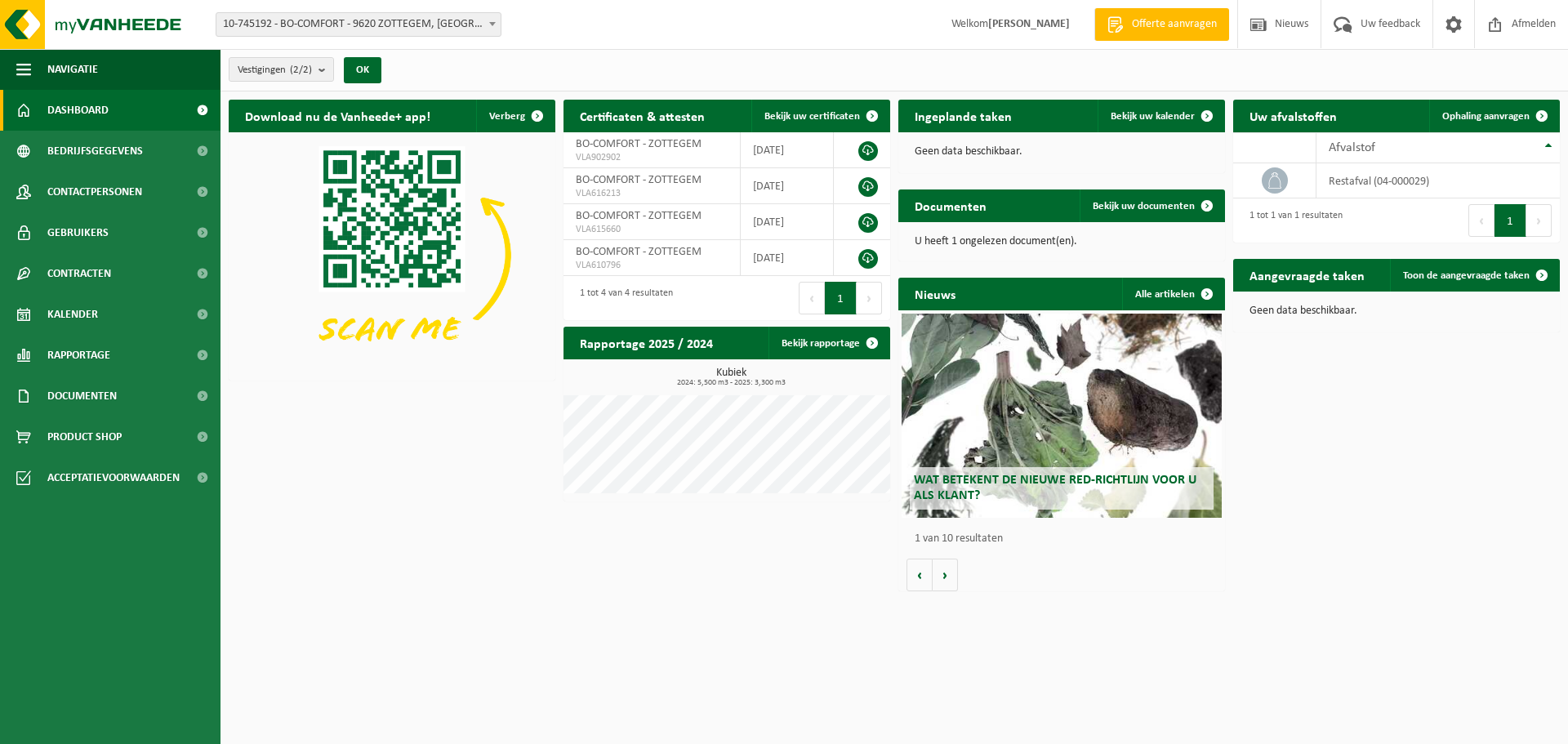
click at [1004, 239] on p "U heeft 1 ongelezen document(en)." at bounding box center [1062, 242] width 294 height 11
click at [1110, 201] on span "Bekijk uw documenten" at bounding box center [1143, 206] width 102 height 11
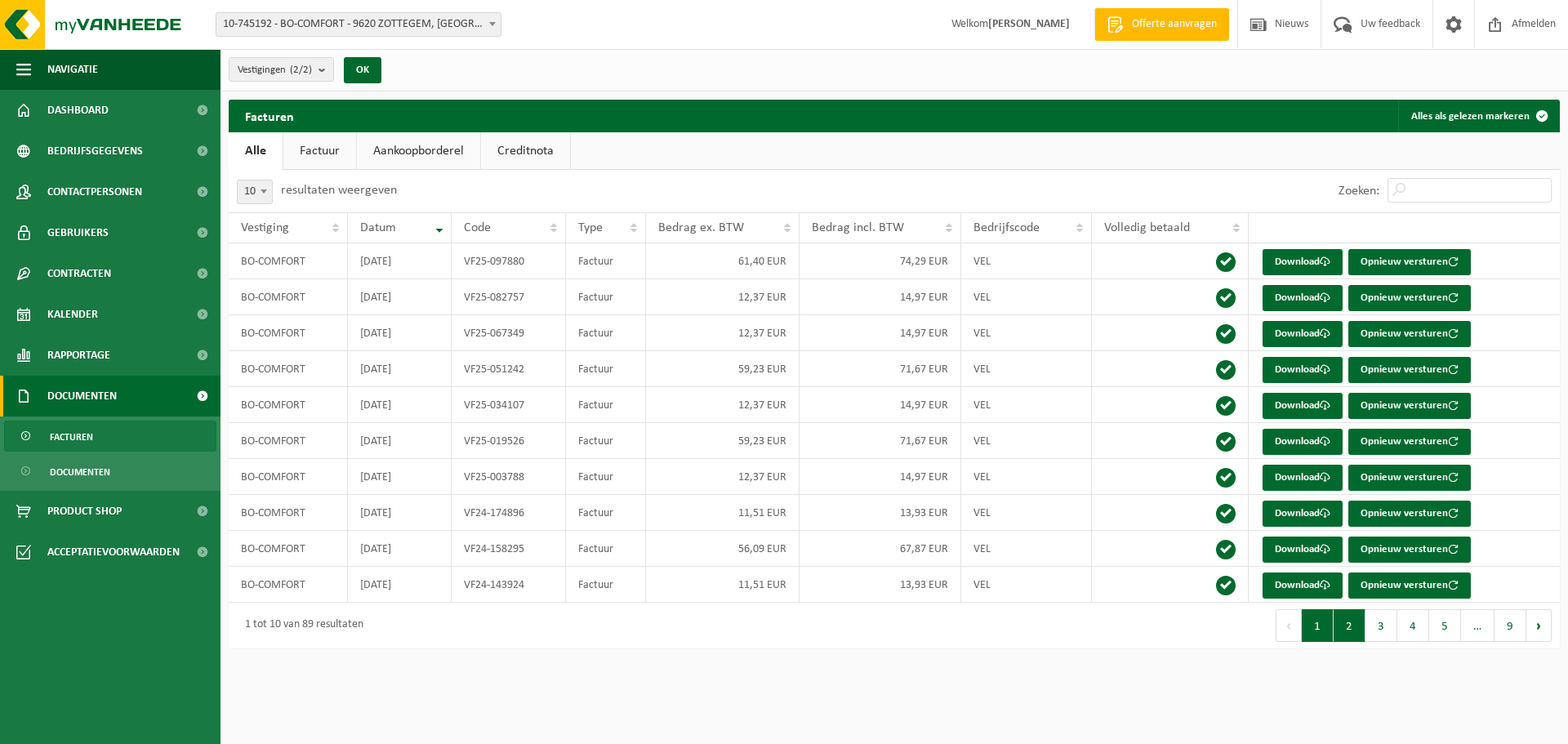
drag, startPoint x: 1351, startPoint y: 618, endPoint x: 1349, endPoint y: 632, distance: 14.1
click at [1349, 632] on button "2" at bounding box center [1349, 625] width 32 height 33
click at [1387, 628] on button "3" at bounding box center [1381, 625] width 32 height 33
click at [1406, 629] on button "4" at bounding box center [1413, 625] width 32 height 33
click at [1441, 631] on button "5" at bounding box center [1444, 625] width 32 height 33
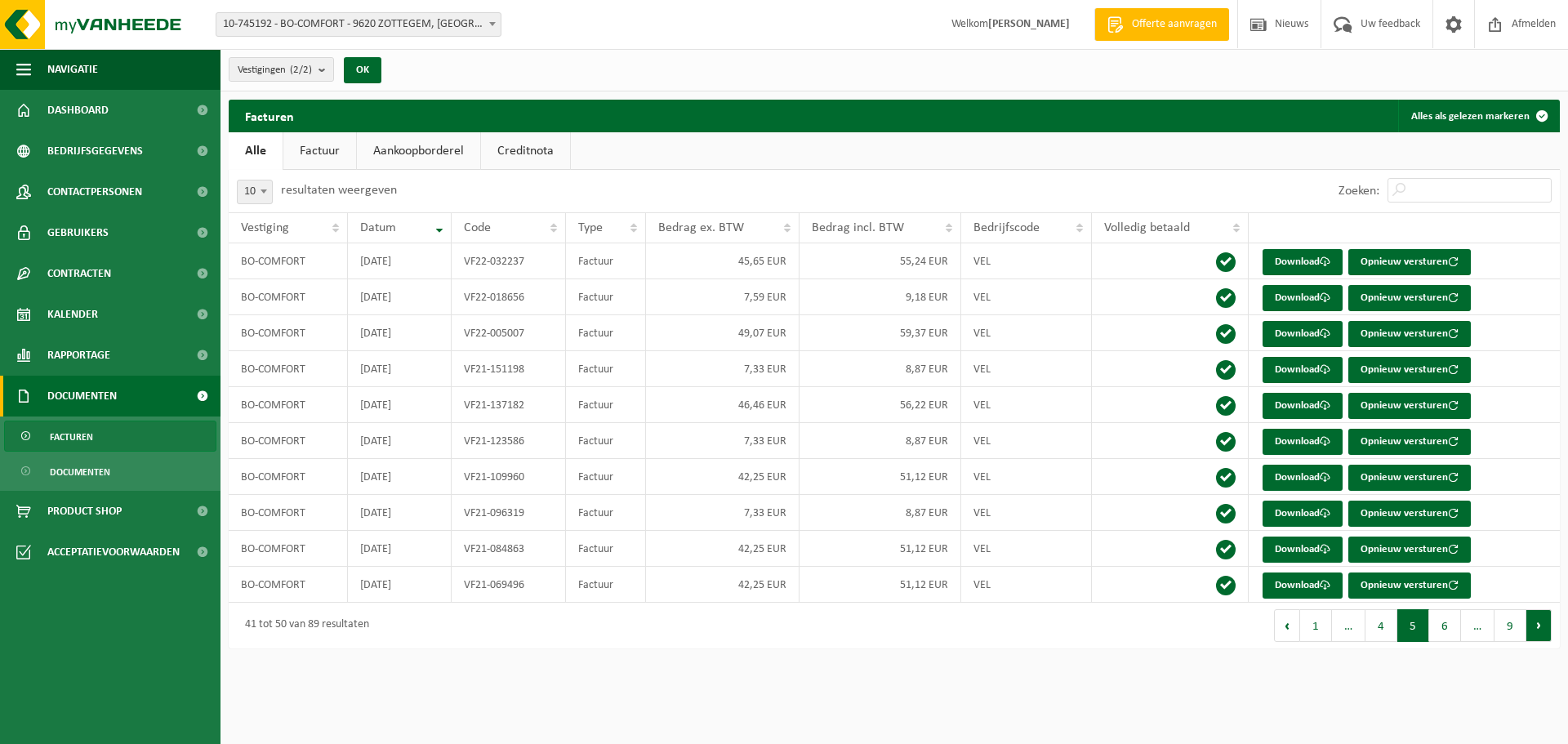
click at [1536, 620] on button "Volgende" at bounding box center [1538, 625] width 25 height 33
drag, startPoint x: 1536, startPoint y: 620, endPoint x: 1534, endPoint y: 628, distance: 8.2
click at [1534, 628] on button "Volgende" at bounding box center [1538, 625] width 25 height 33
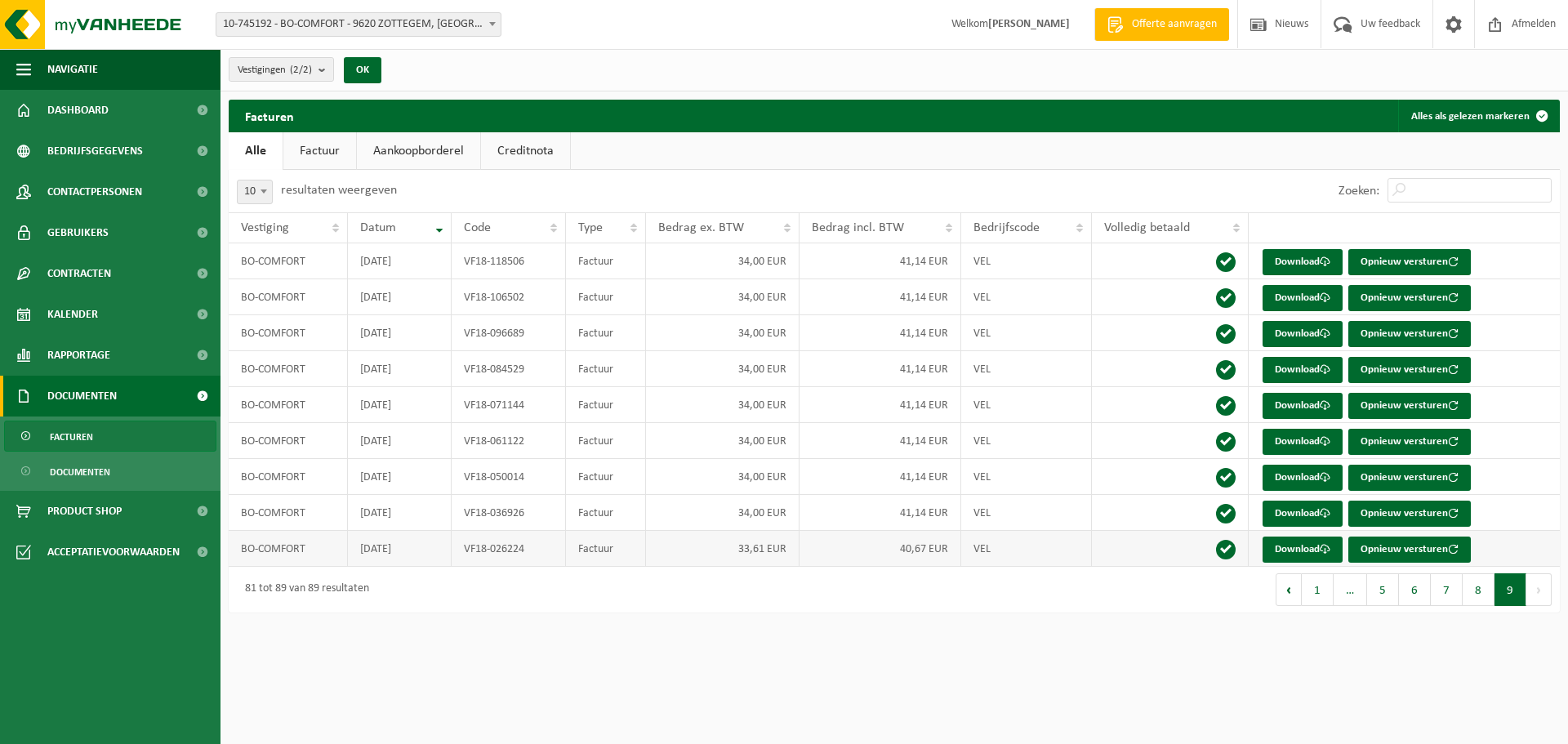
click at [981, 547] on td "VEL" at bounding box center [1026, 549] width 130 height 36
click at [1313, 601] on button "1" at bounding box center [1317, 590] width 32 height 33
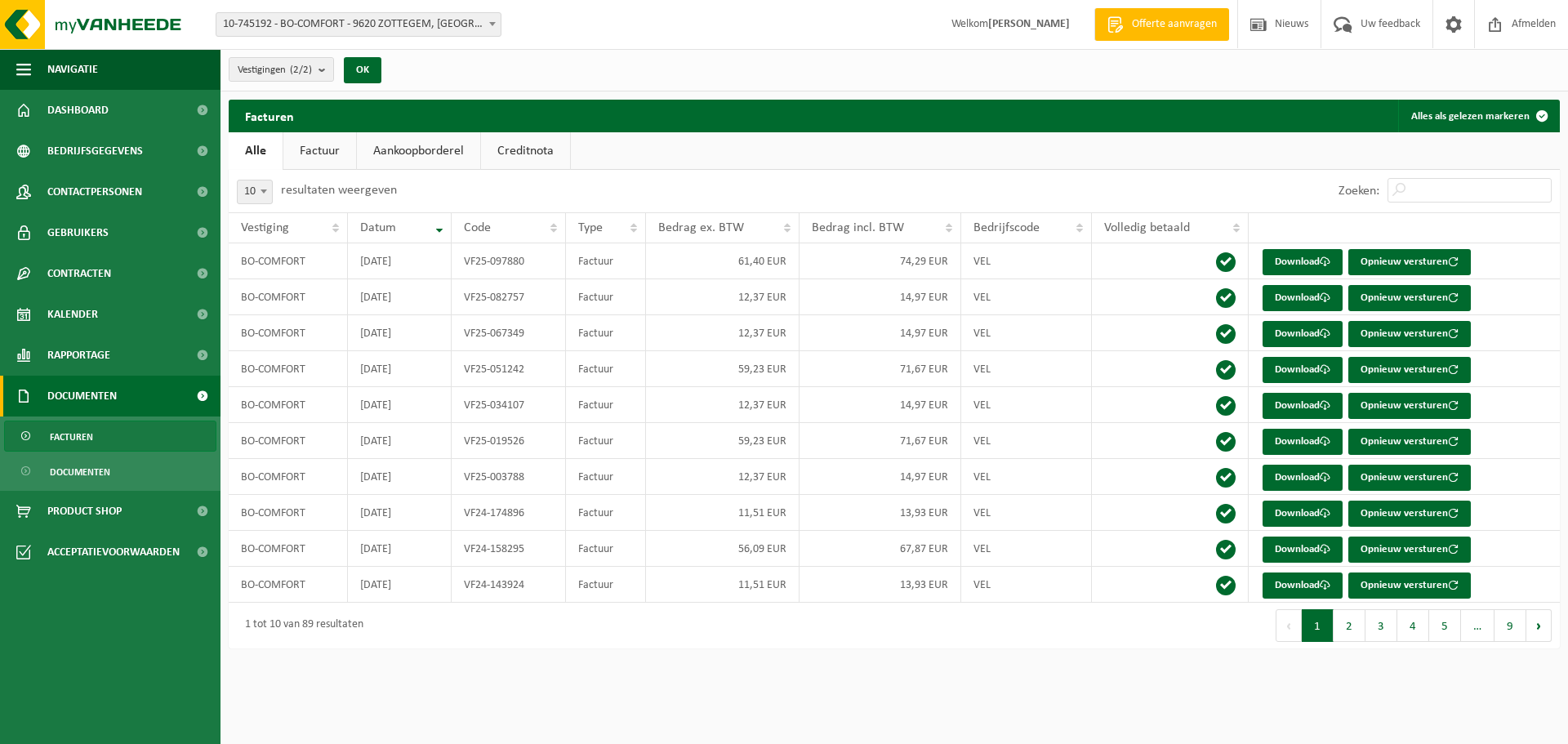
click at [526, 146] on link "Creditnota" at bounding box center [525, 151] width 89 height 38
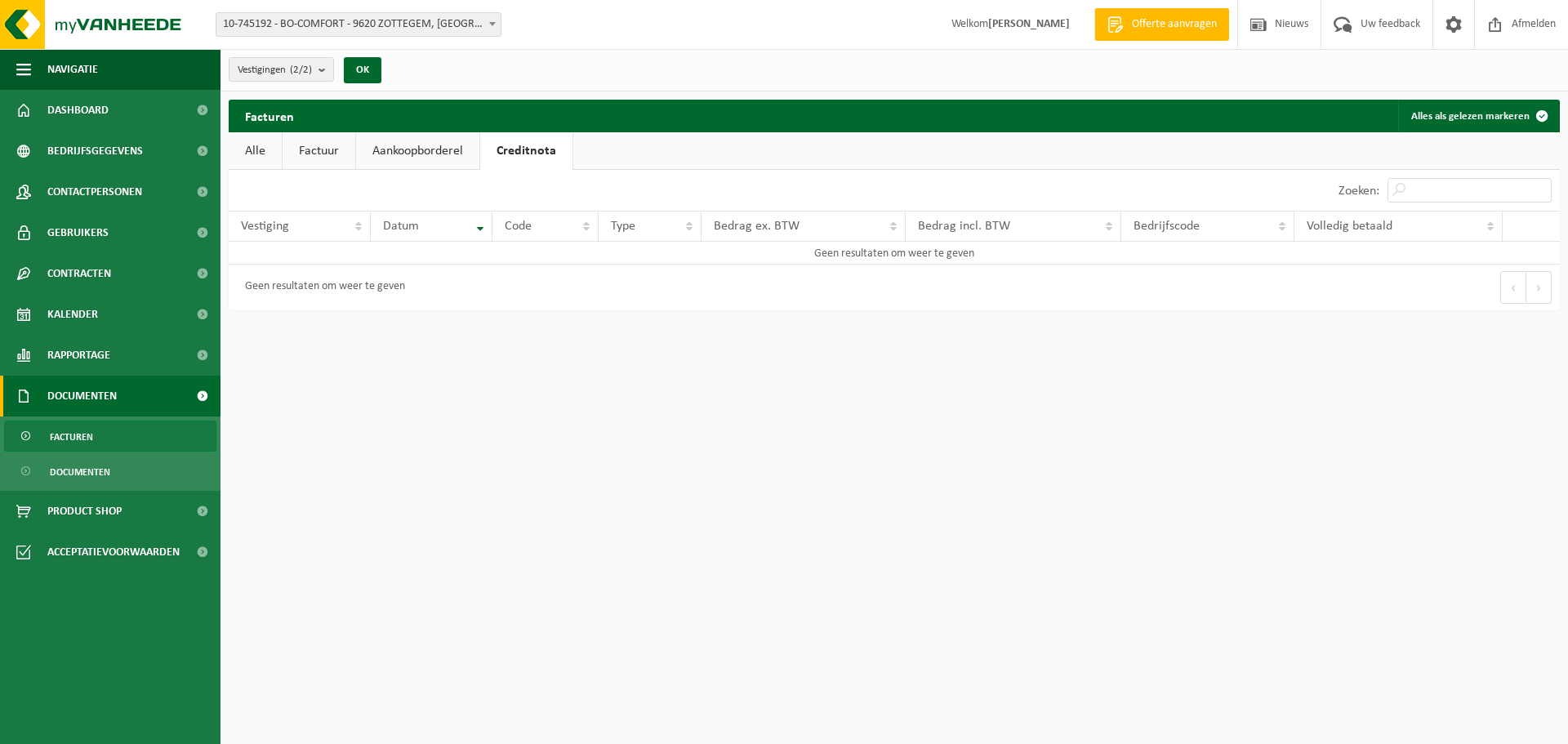
click at [441, 143] on link "Aankoopborderel" at bounding box center [418, 151] width 123 height 38
click at [441, 143] on link "Aankoopborderel" at bounding box center [422, 151] width 131 height 38
click at [325, 142] on link "Factuur" at bounding box center [318, 151] width 73 height 38
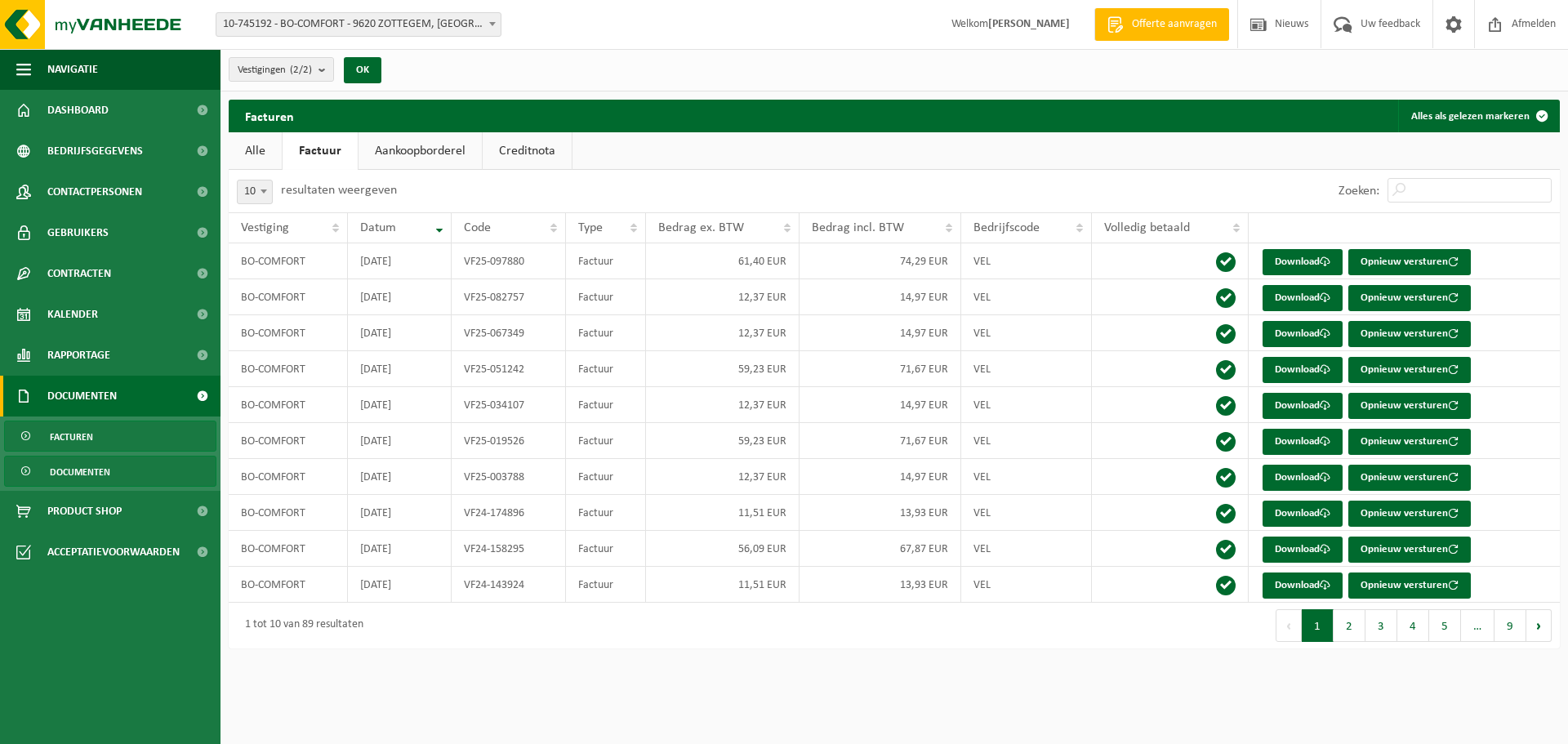
drag, startPoint x: 91, startPoint y: 479, endPoint x: 77, endPoint y: 467, distance: 18.4
click at [77, 467] on span "Documenten" at bounding box center [80, 472] width 61 height 31
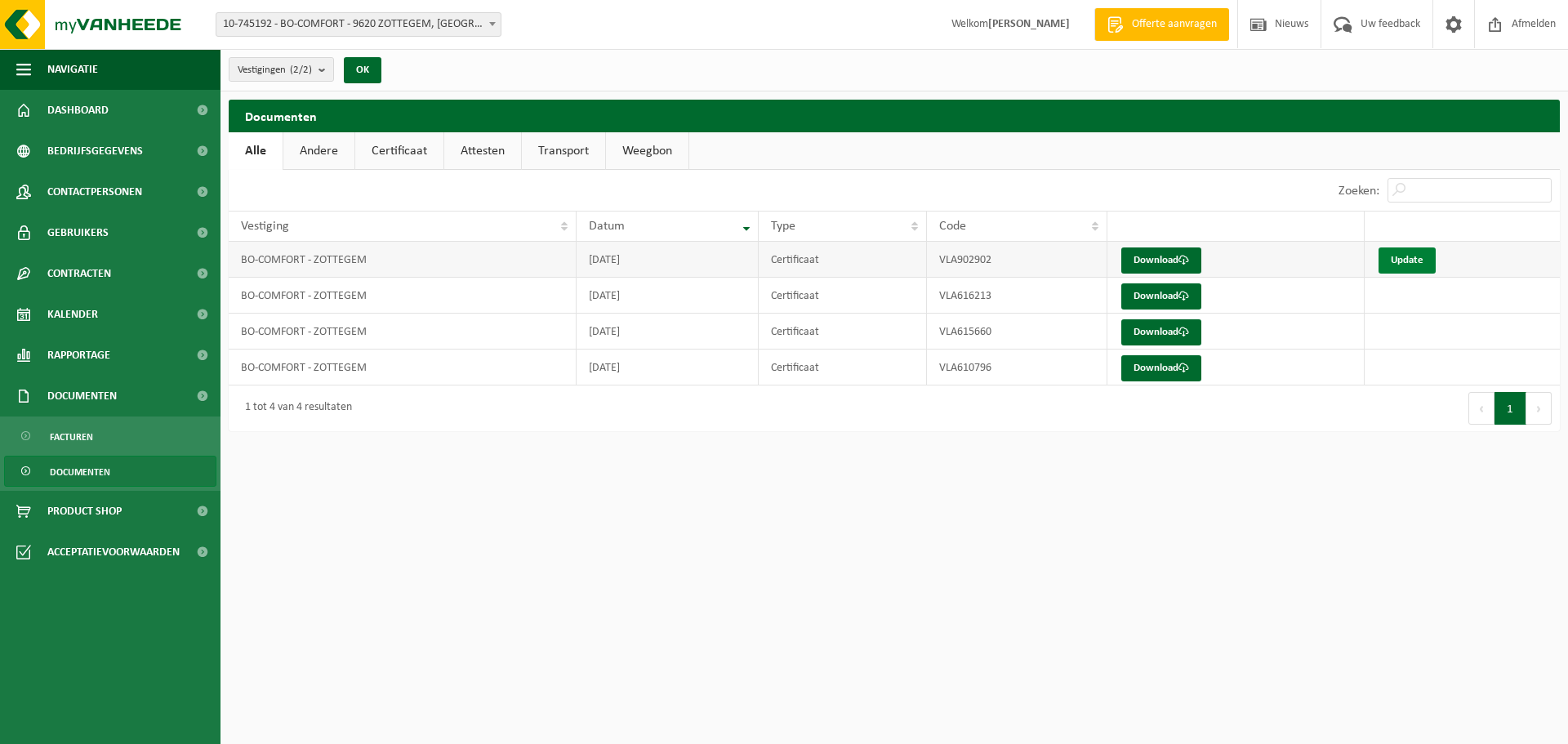
click at [1400, 262] on link "Update" at bounding box center [1407, 261] width 57 height 26
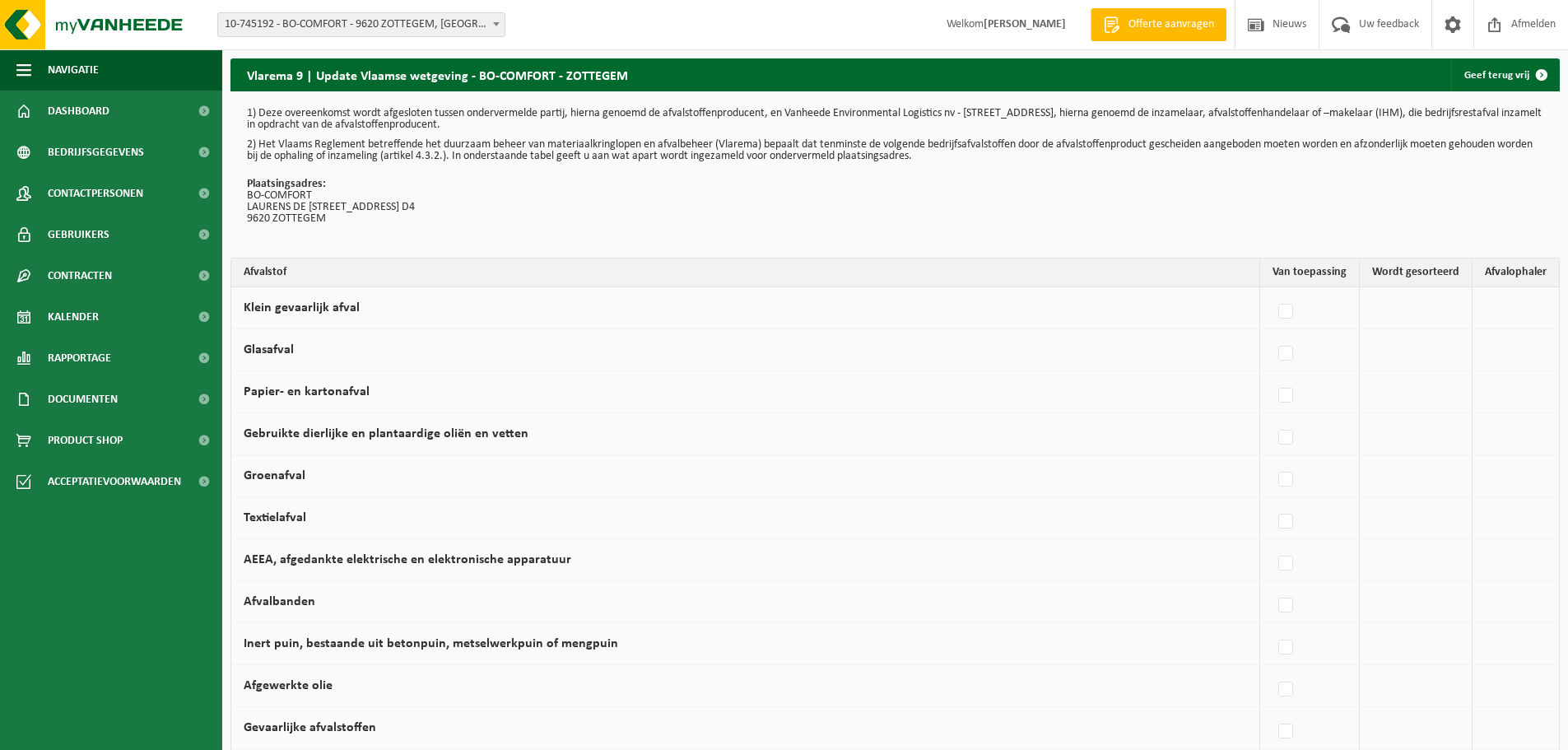
click at [1422, 313] on td at bounding box center [1416, 308] width 112 height 42
click at [1376, 311] on td at bounding box center [1416, 308] width 112 height 42
click at [1412, 318] on td at bounding box center [1416, 308] width 112 height 42
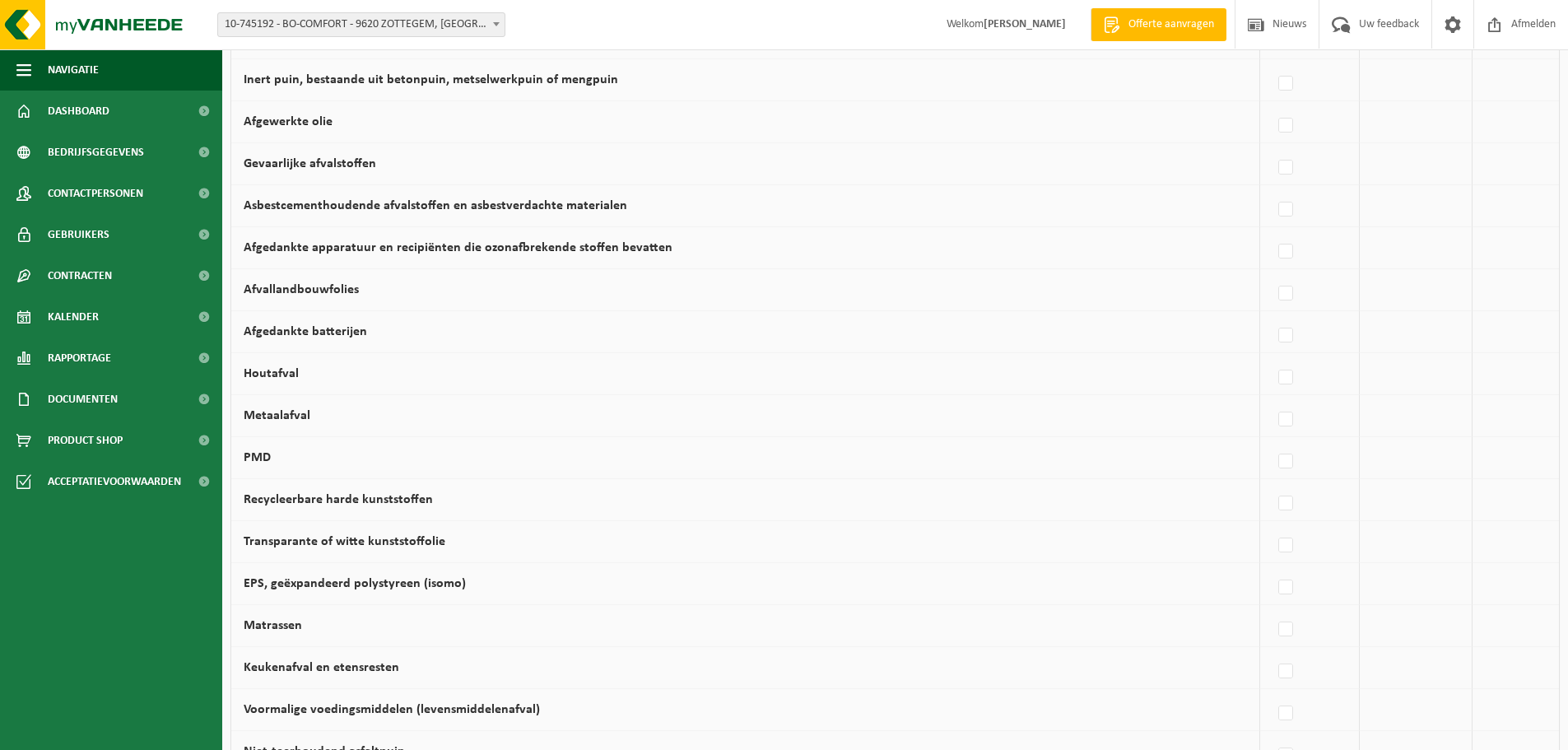
scroll to position [633, 0]
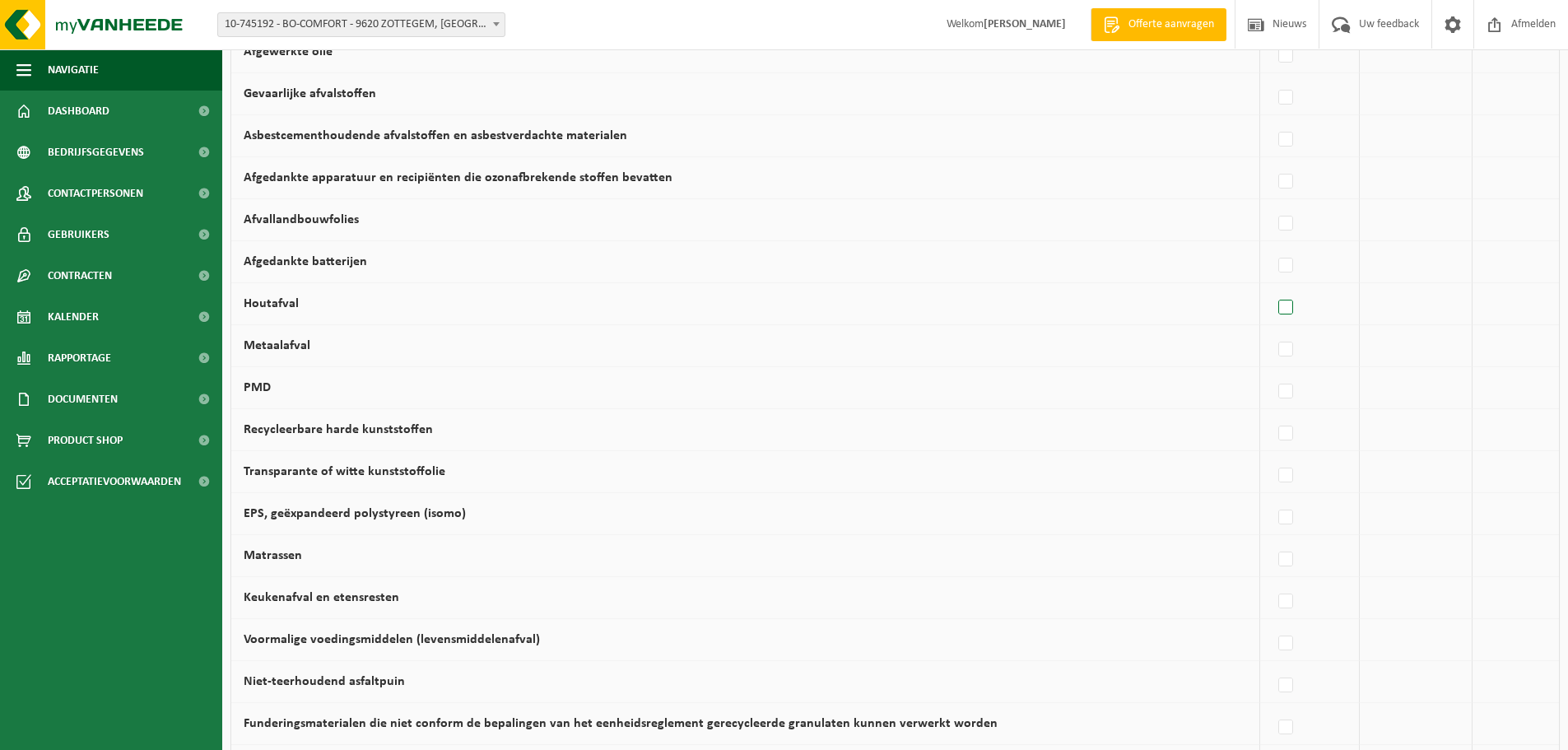
click at [1293, 306] on label at bounding box center [1286, 308] width 23 height 25
click at [1272, 287] on input "Houtafval" at bounding box center [1271, 286] width 1 height 1
checkbox input "true"
click at [1137, 602] on label at bounding box center [1141, 601] width 23 height 25
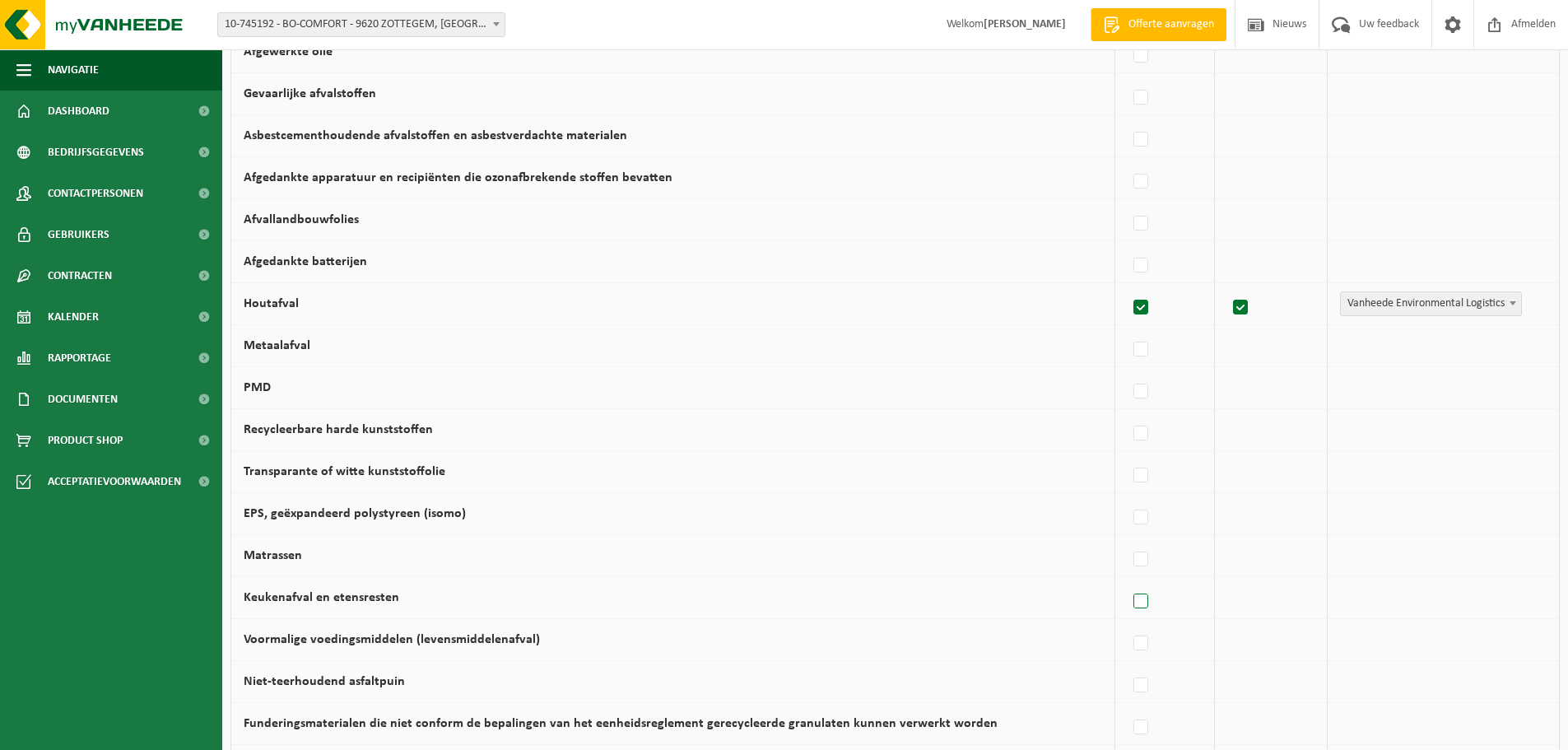
click at [1127, 581] on input "Keukenafval en etensresten" at bounding box center [1126, 580] width 1 height 1
checkbox input "true"
click at [1143, 598] on label at bounding box center [1141, 601] width 23 height 25
click at [1127, 581] on input "Keukenafval en etensresten" at bounding box center [1126, 580] width 1 height 1
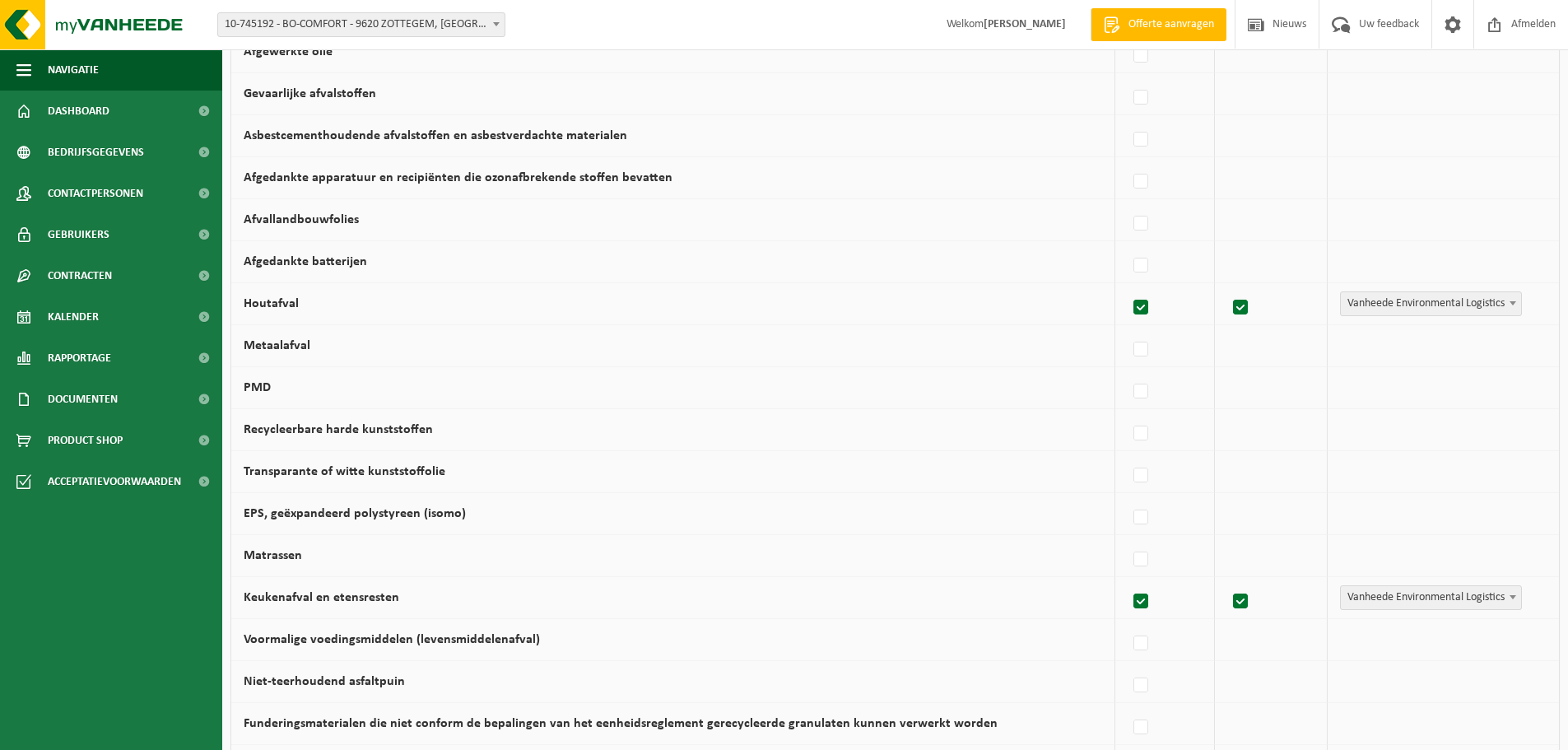
checkbox input "false"
click at [1145, 644] on label at bounding box center [1141, 643] width 23 height 25
click at [1127, 623] on input "Voormalige voedingsmiddelen (levensmiddelenafval)" at bounding box center [1126, 622] width 1 height 1
checkbox input "true"
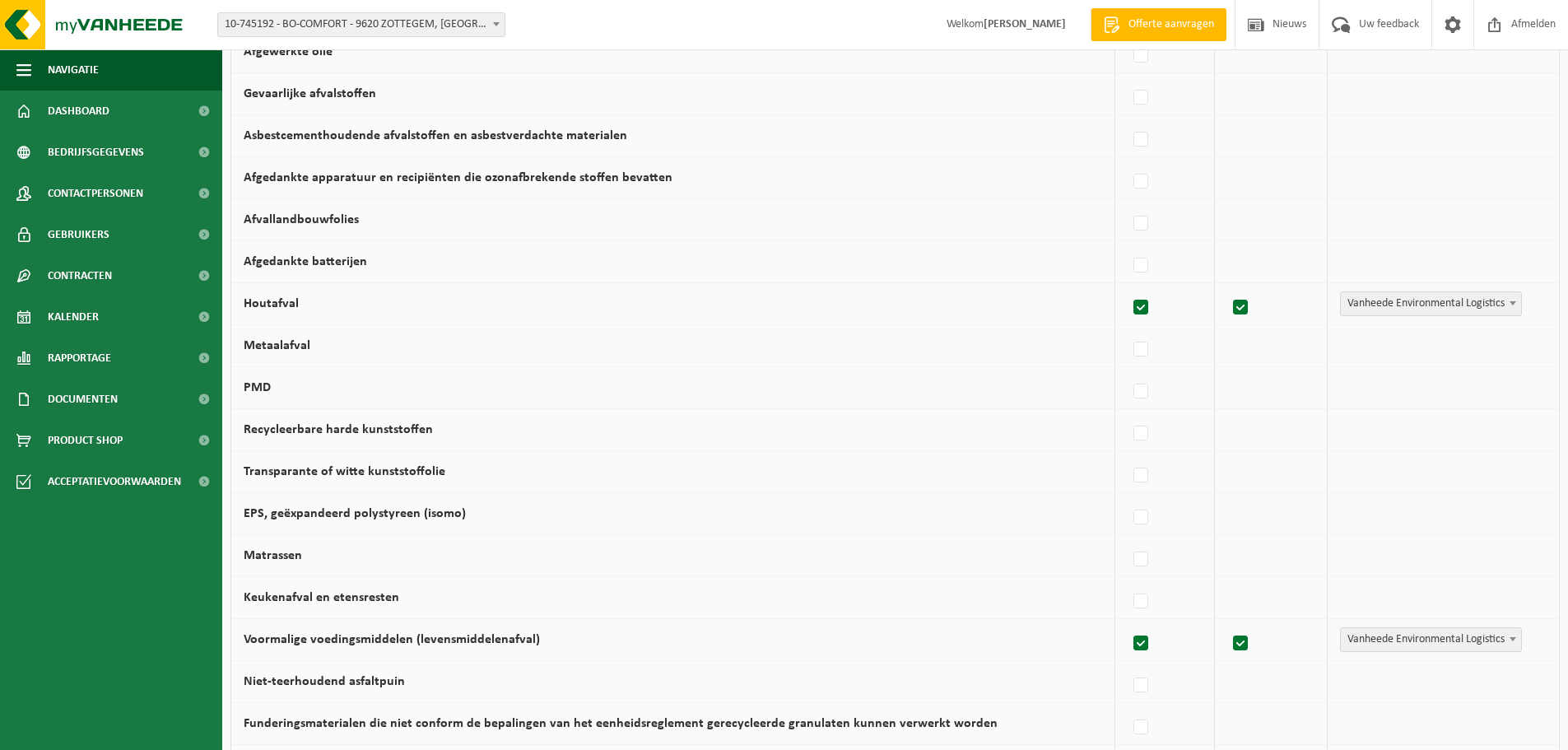
click at [1145, 644] on label at bounding box center [1141, 643] width 23 height 25
click at [1127, 623] on input "Voormalige voedingsmiddelen (levensmiddelenafval)" at bounding box center [1126, 622] width 1 height 1
checkbox input "false"
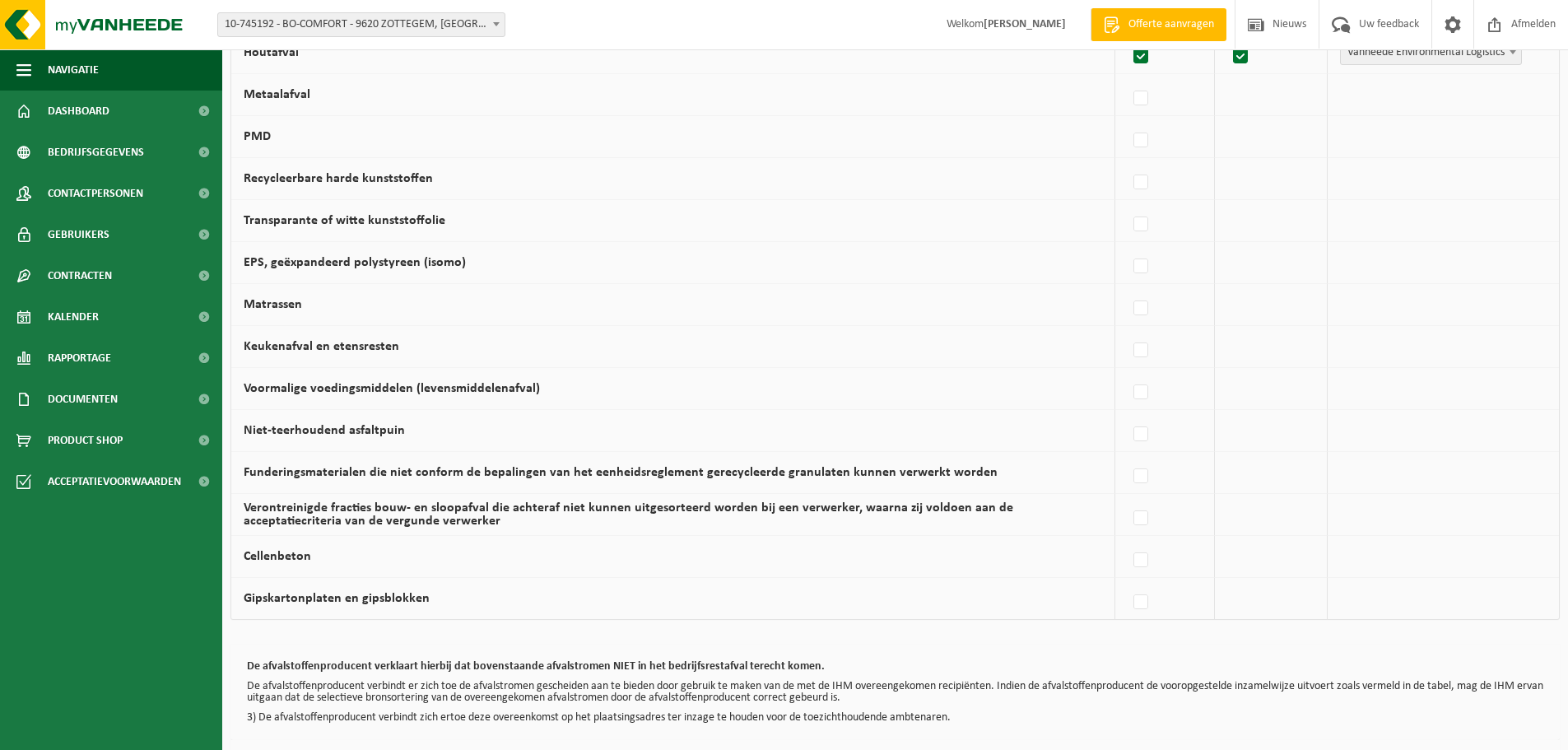
scroll to position [897, 0]
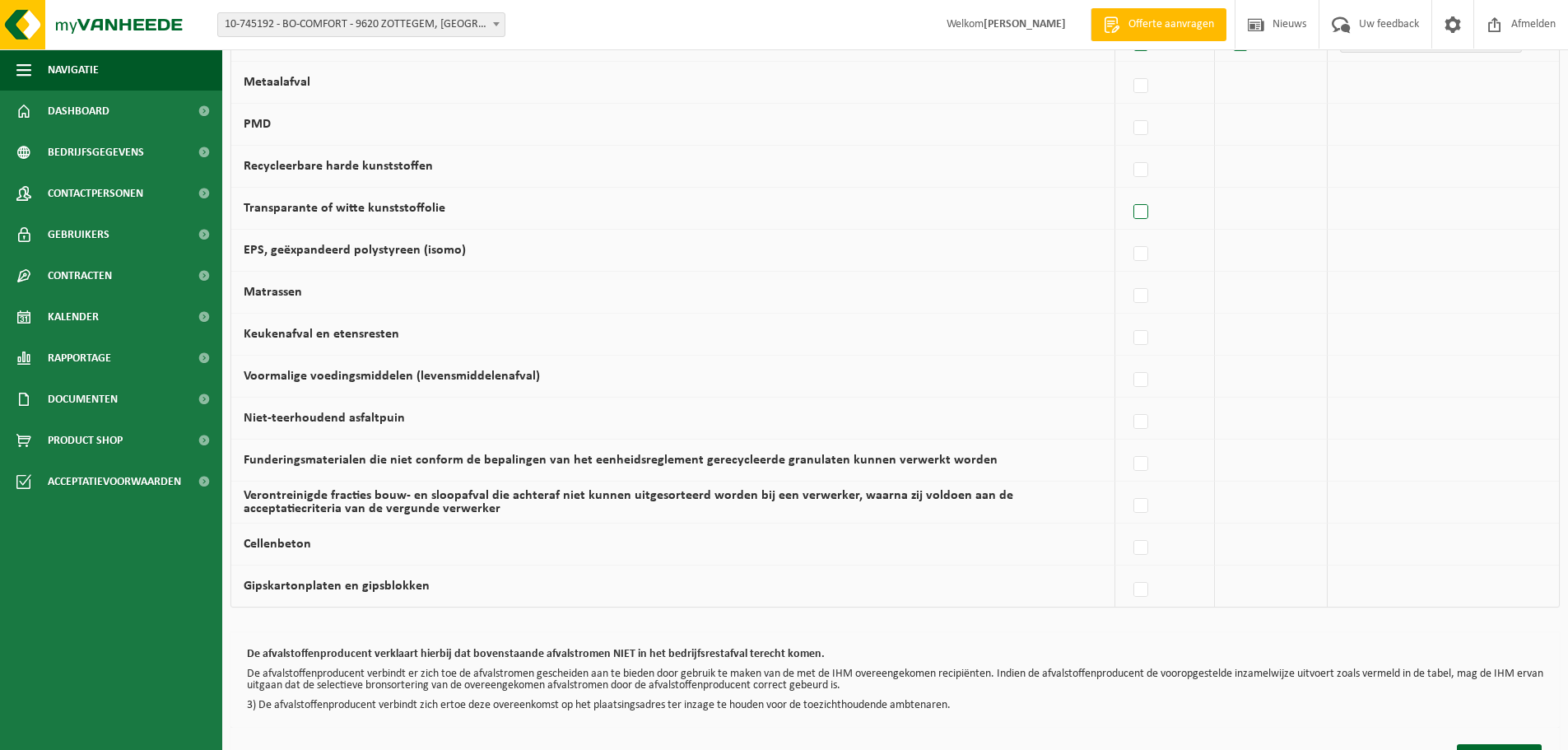
click at [1141, 213] on label at bounding box center [1141, 213] width 23 height 25
click at [1127, 192] on input "Transparante of witte kunststoffolie" at bounding box center [1126, 191] width 1 height 1
checkbox input "true"
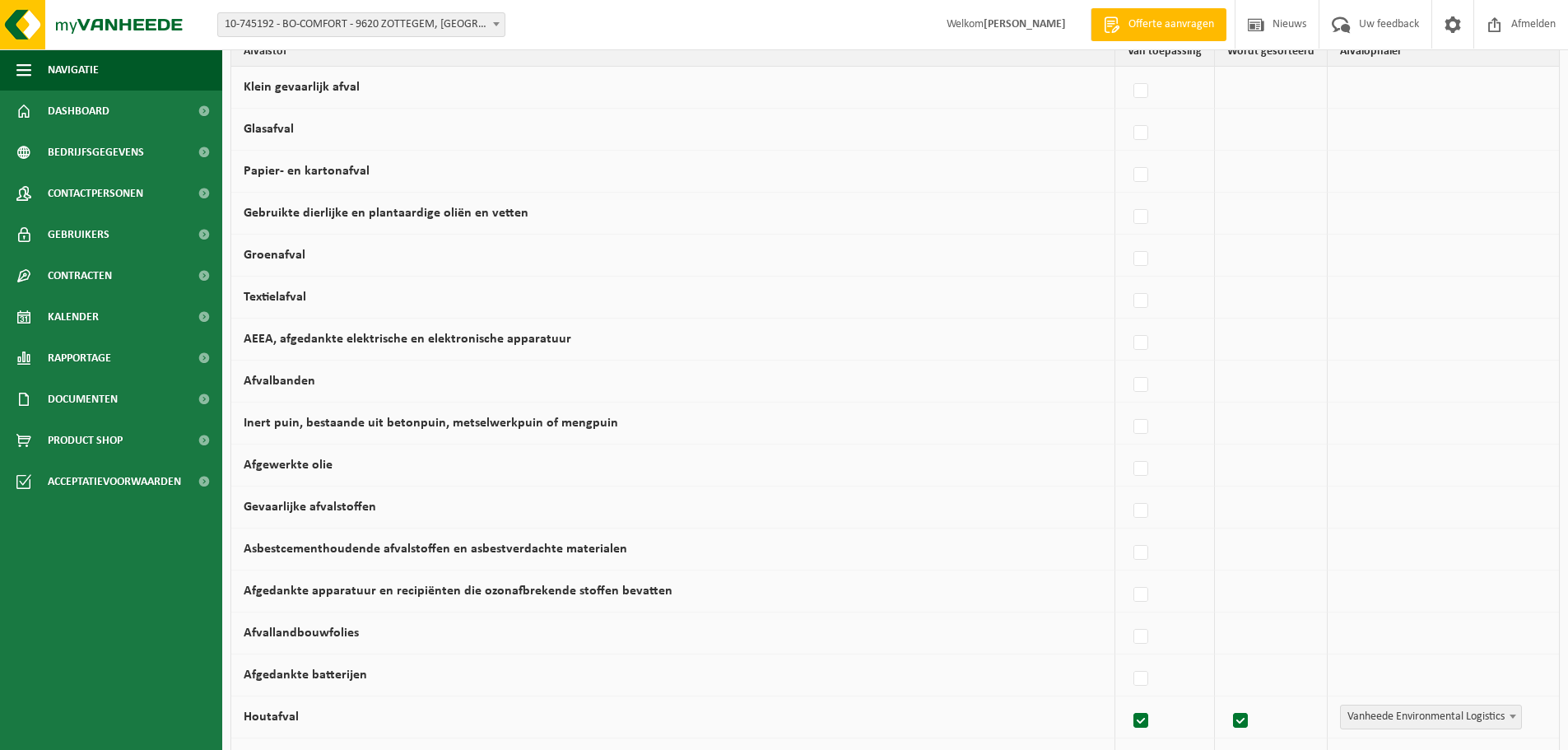
scroll to position [207, 0]
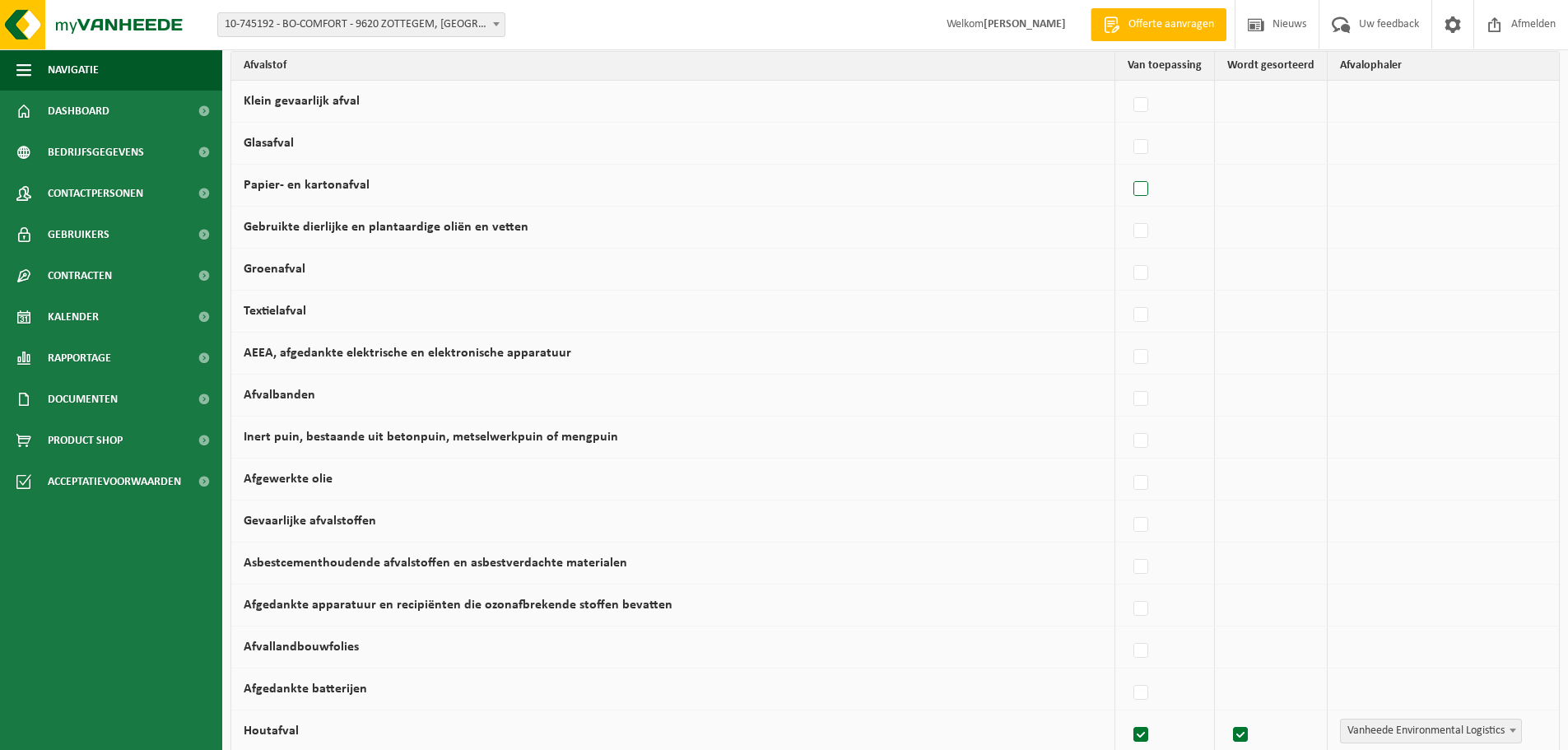
click at [1145, 185] on label at bounding box center [1141, 189] width 23 height 25
click at [1127, 169] on input "Papier- en kartonafval" at bounding box center [1126, 168] width 1 height 1
checkbox input "true"
click at [1291, 106] on td at bounding box center [1271, 102] width 112 height 42
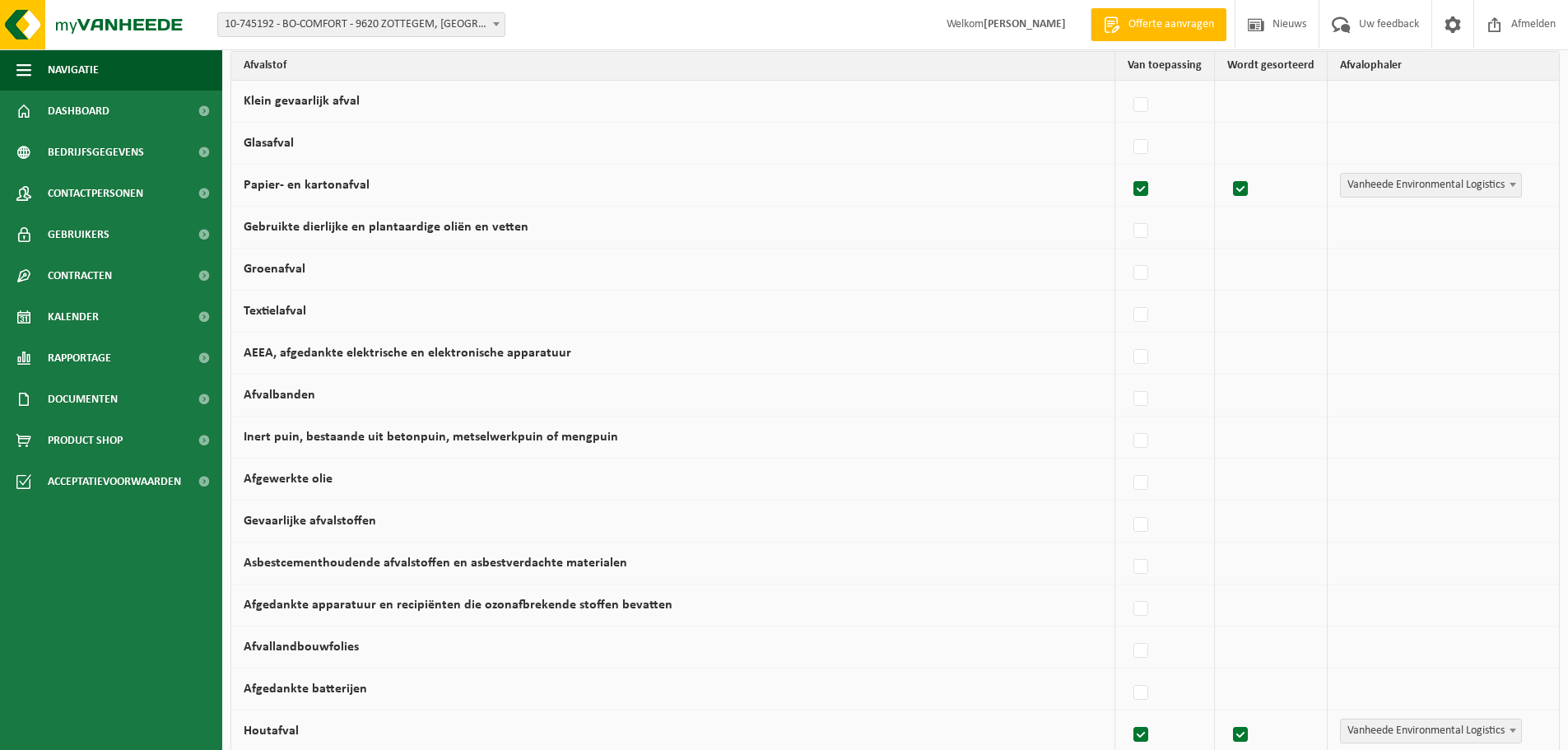
click at [1291, 106] on td at bounding box center [1271, 102] width 112 height 42
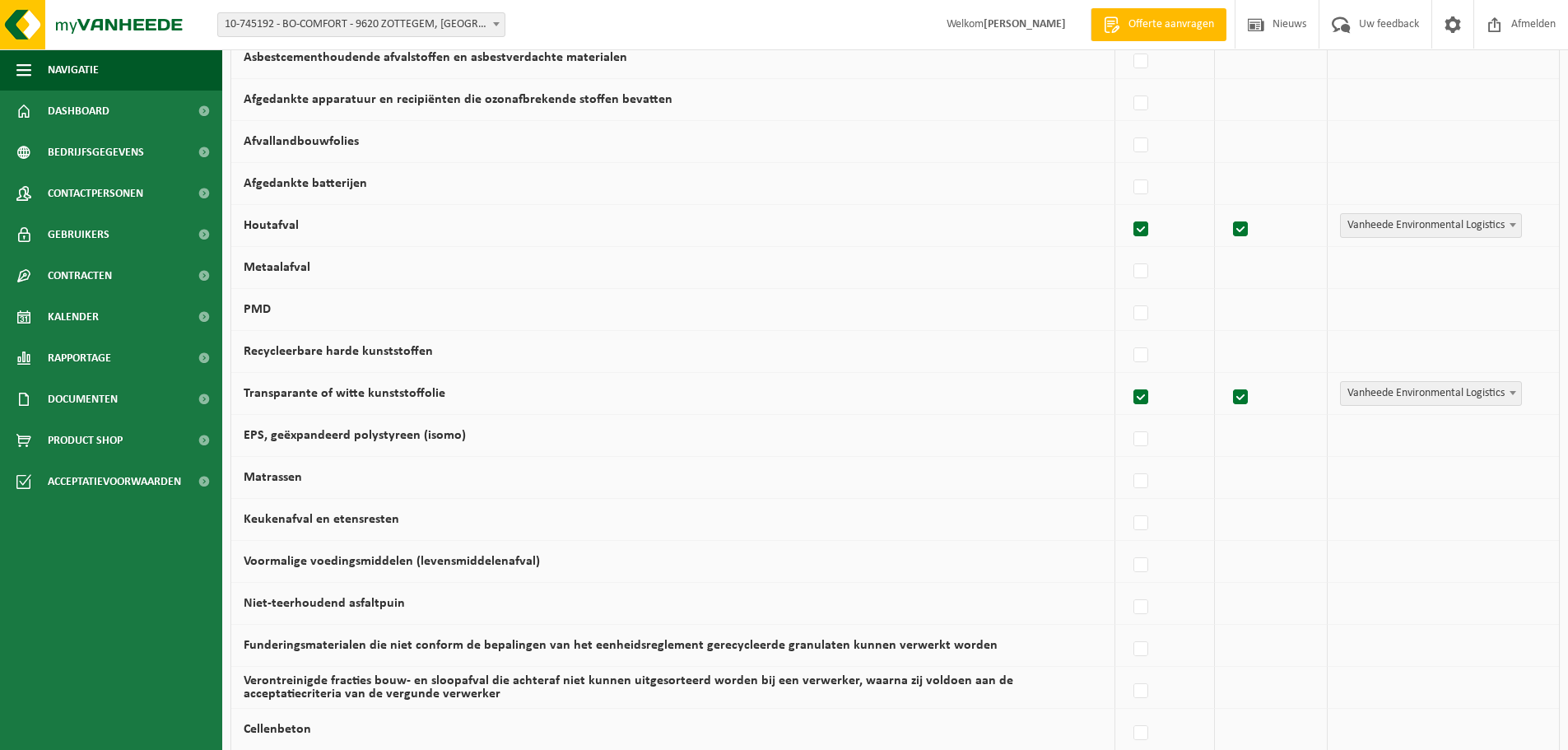
scroll to position [957, 0]
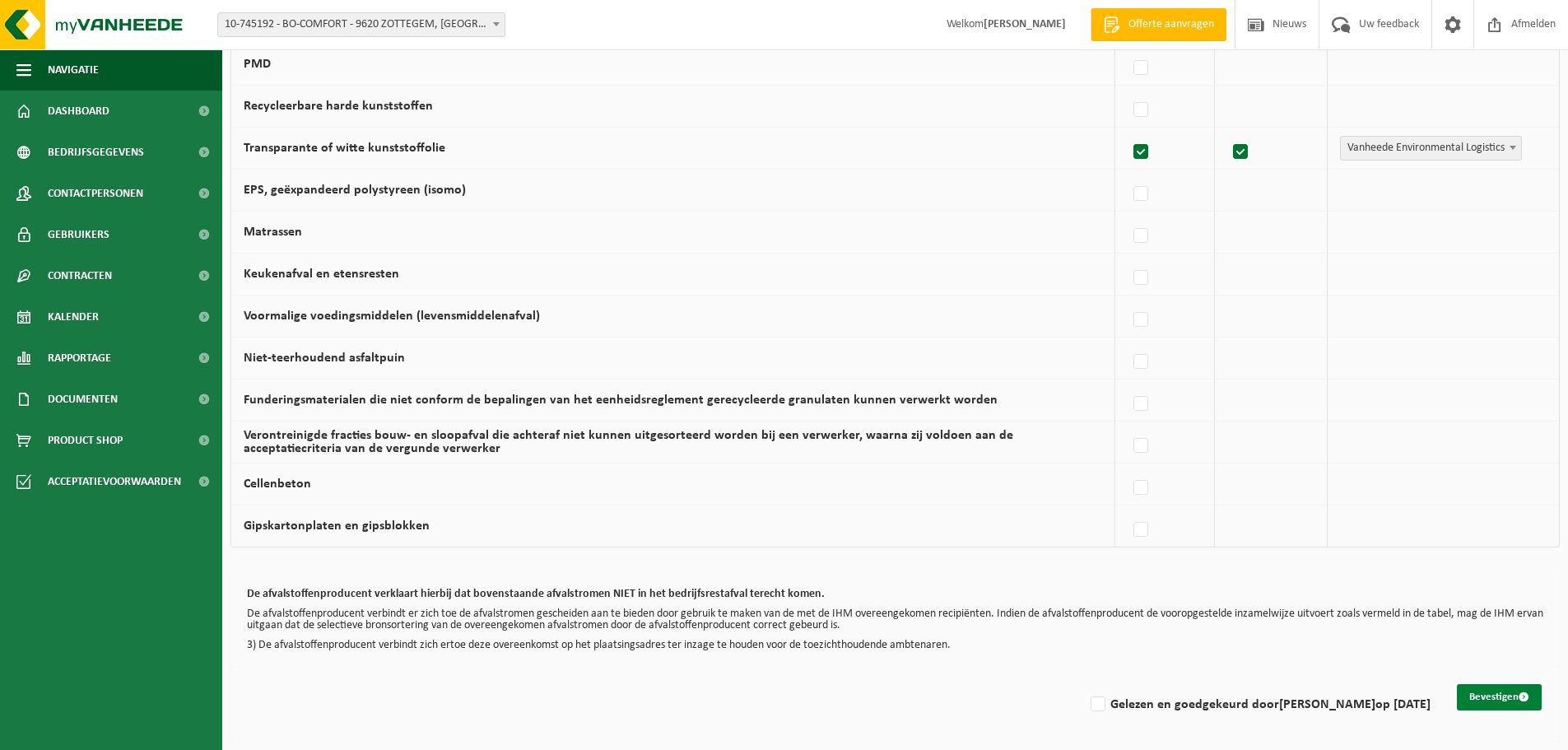
click at [1475, 692] on button "Bevestigen" at bounding box center [1499, 697] width 84 height 26
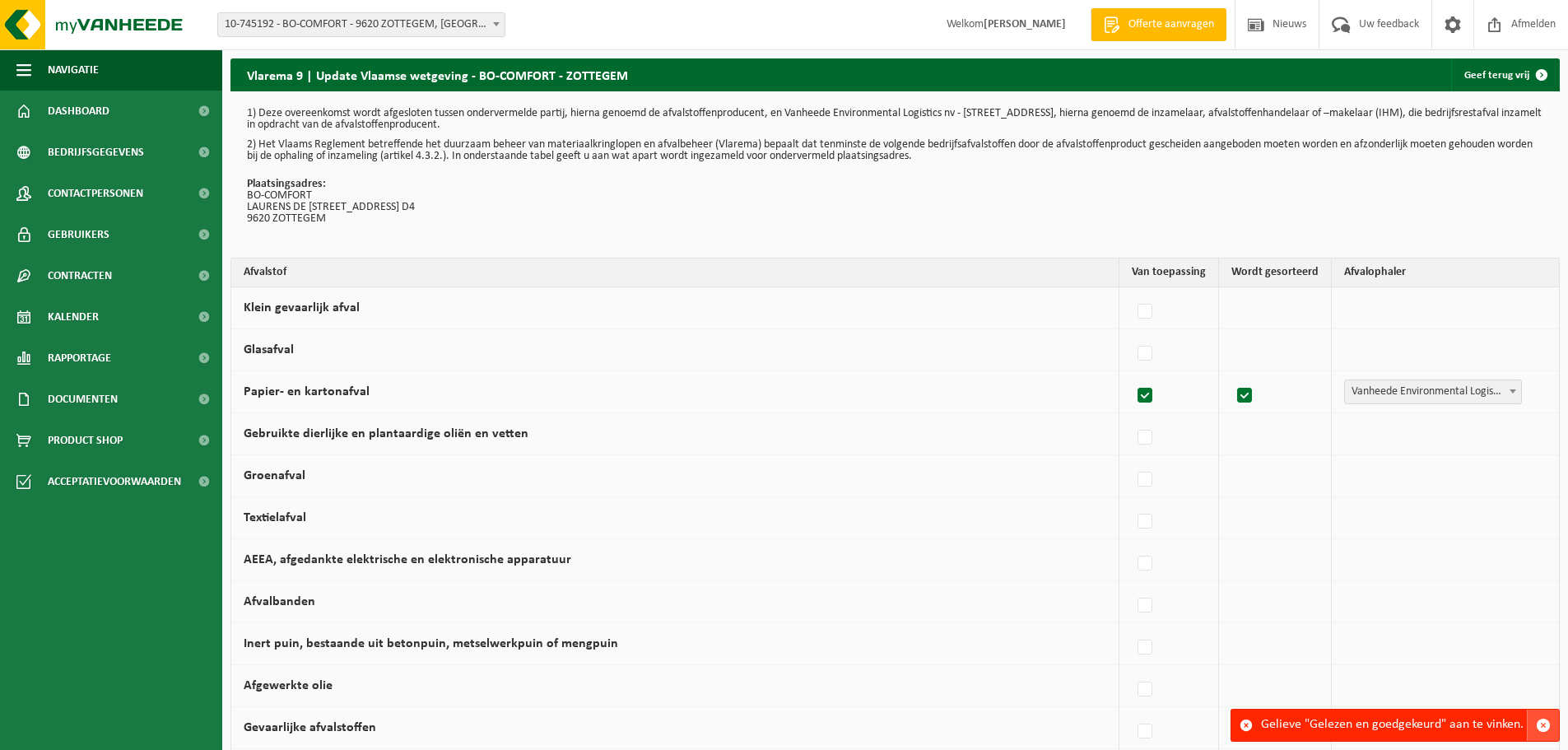
click at [1550, 709] on button "button" at bounding box center [1542, 725] width 32 height 31
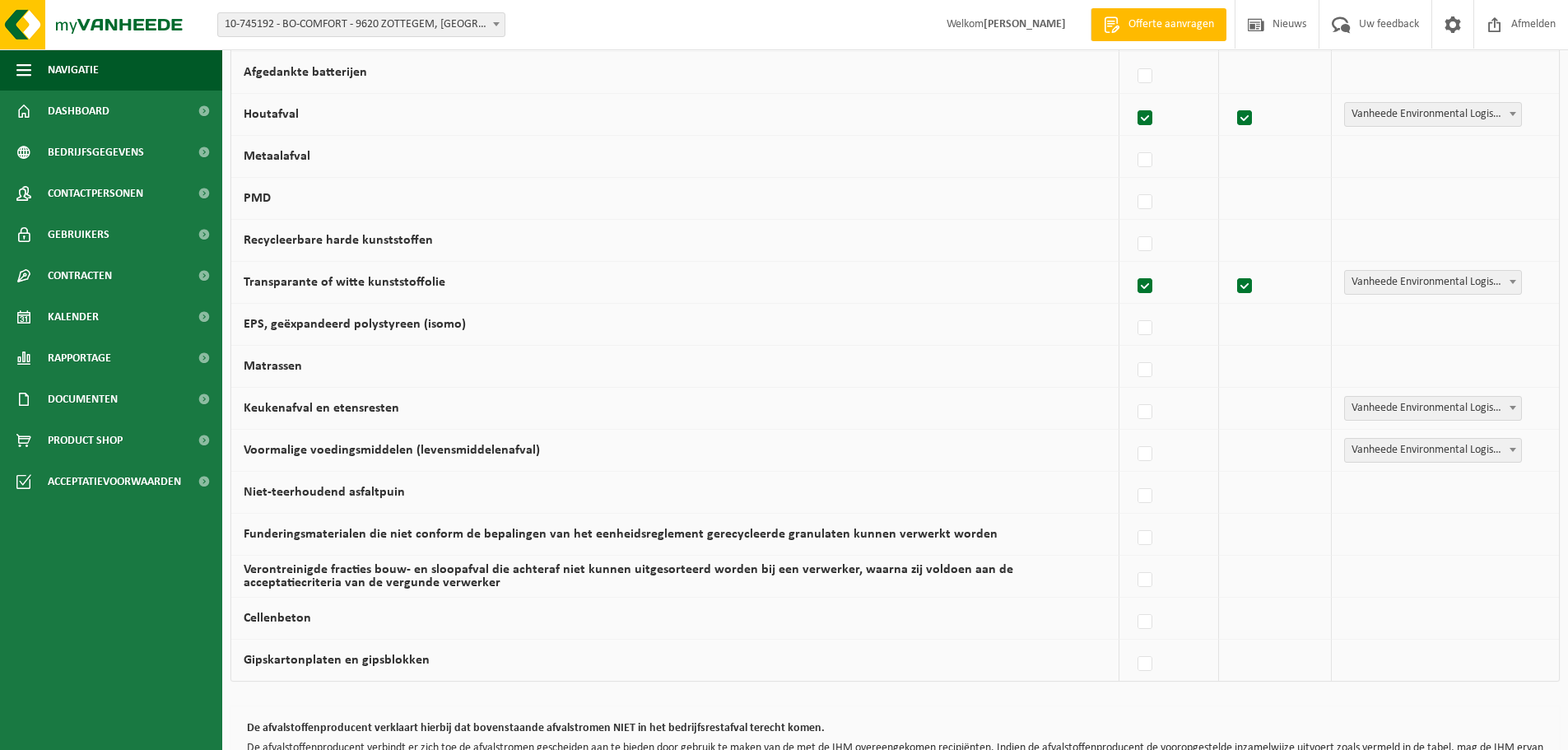
scroll to position [957, 0]
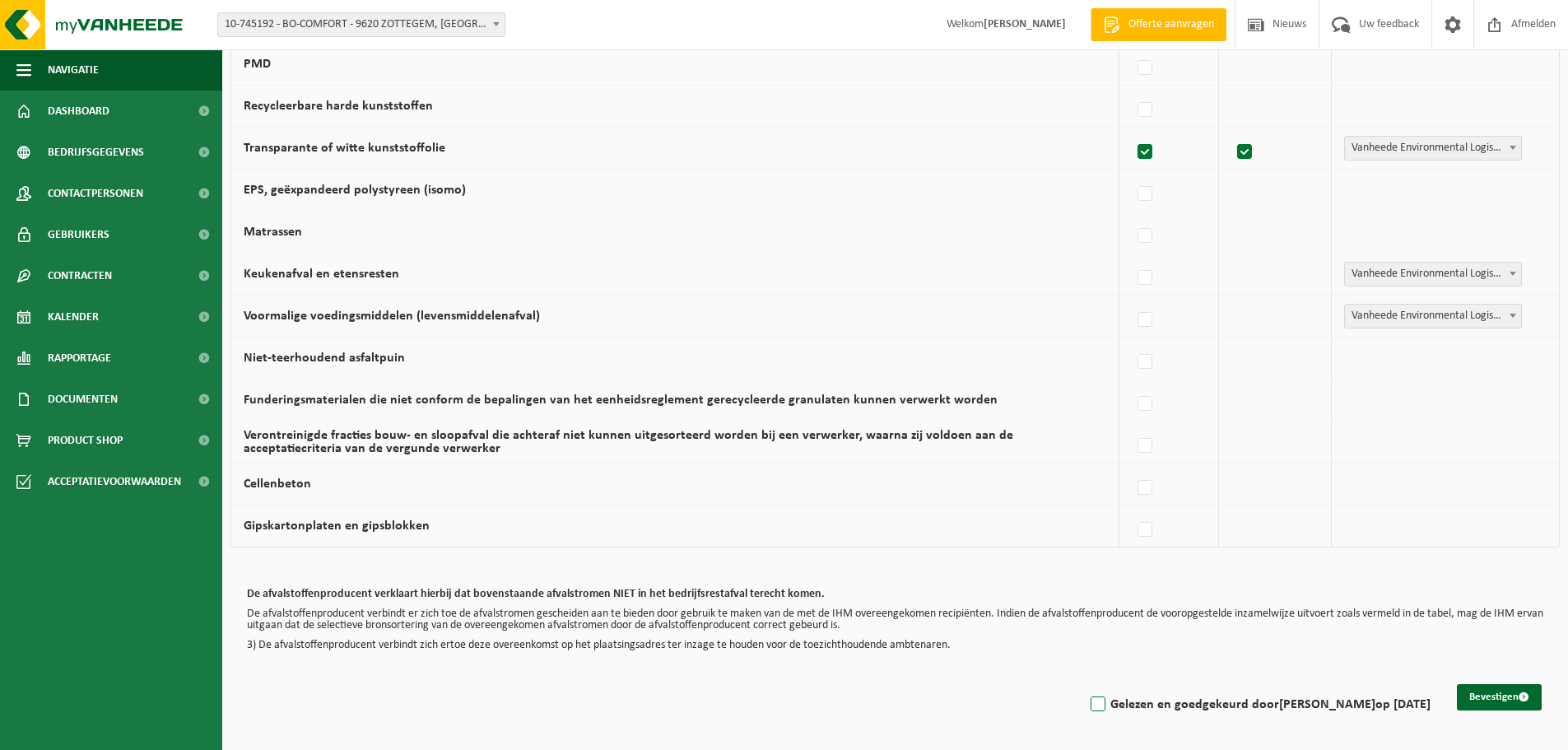
click at [1101, 699] on label "Gelezen en goedgekeurd door PIET BOGAERT op 10/08/25" at bounding box center [1259, 705] width 343 height 25
click at [1085, 684] on input "Gelezen en goedgekeurd door PIET BOGAERT op 10/08/25" at bounding box center [1084, 683] width 1 height 1
checkbox input "true"
click at [1504, 695] on button "Bevestigen" at bounding box center [1499, 697] width 84 height 26
